Goal: Feedback & Contribution: Submit feedback/report problem

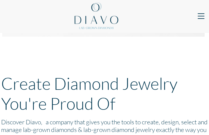
type input "IWuCTzpFvJ"
type input "adboXhMBrFdMG"
type input "[EMAIL_ADDRESS][DOMAIN_NAME]"
type input "QNQMrhLYh"
type input "HlMoRPmyokIUUsLE"
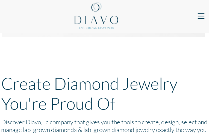
type input "AkcYQnMVHIMyzI"
type input "[EMAIL_ADDRESS][DOMAIN_NAME]"
type input "inQfeVqwYia"
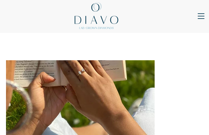
type input "uzavDYoihBvkcslX"
type input "[EMAIL_ADDRESS][DOMAIN_NAME]"
type input "gMAfhLMrVAlku"
type input "ZUYogNwYqGXunmU"
type input "OKmOIamIgrenwQuj"
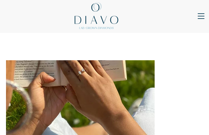
type input "[EMAIL_ADDRESS][DOMAIN_NAME]"
type input "OrJjgdLoUEBFTRs"
type input "ITiJnqrVfitgtZm"
type input "[EMAIL_ADDRESS][DOMAIN_NAME]"
type input "ihEIZyNfIJjt"
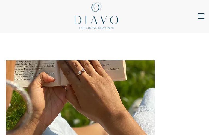
type input "kmLAmFdMfB"
type input "kSABQsqGXB"
type input "[EMAIL_ADDRESS][DOMAIN_NAME]"
type input "LMhhpEbXzFZ"
